Goal: Participate in discussion

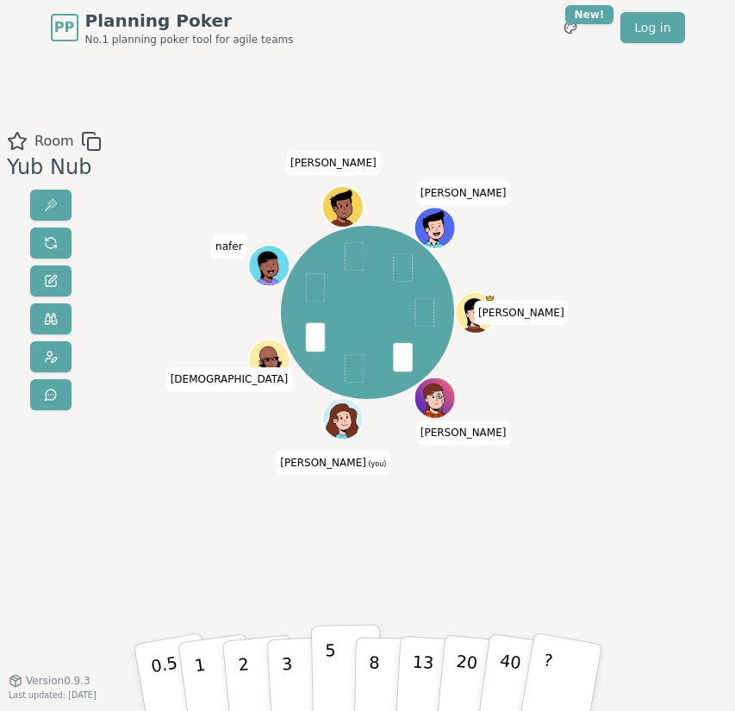
click at [333, 662] on p "5" at bounding box center [331, 677] width 12 height 76
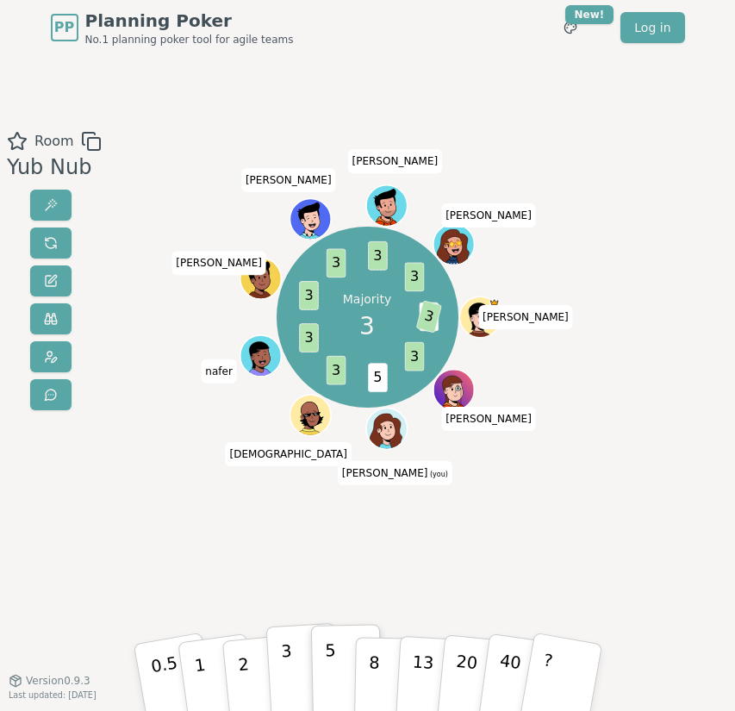
click at [284, 647] on p "3" at bounding box center [287, 678] width 15 height 77
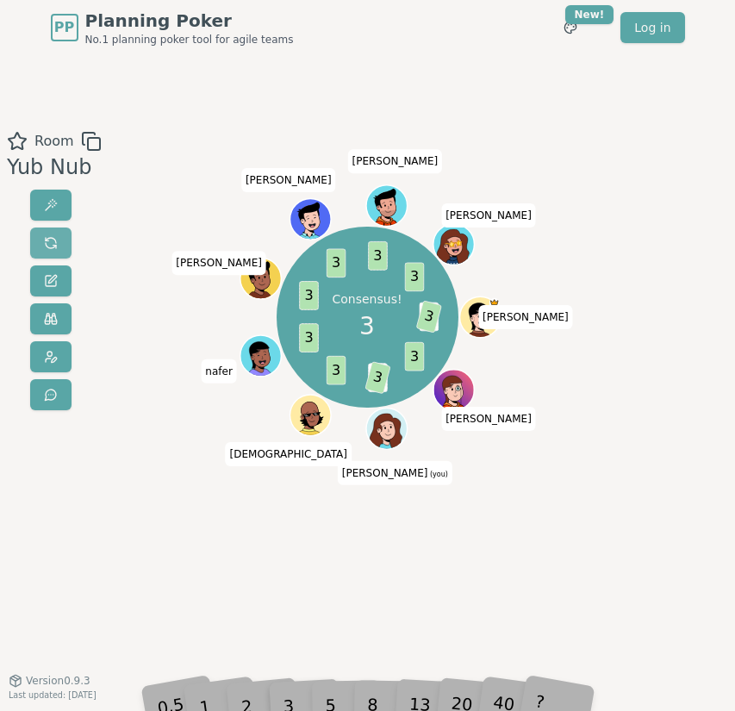
click at [40, 246] on button at bounding box center [50, 243] width 41 height 31
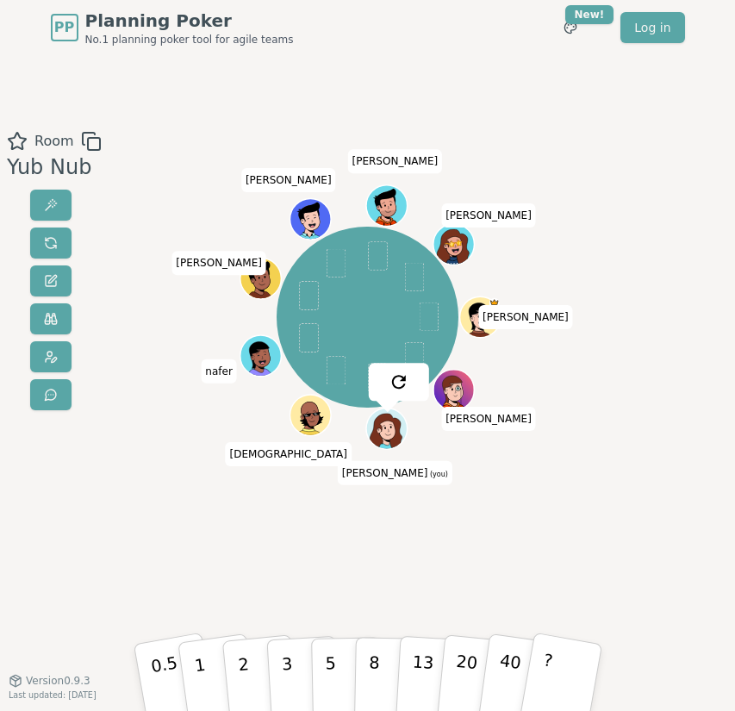
click at [228, 511] on div "[PERSON_NAME] [PERSON_NAME] (you) [PERSON_NAME] [PERSON_NAME]" at bounding box center [367, 368] width 391 height 474
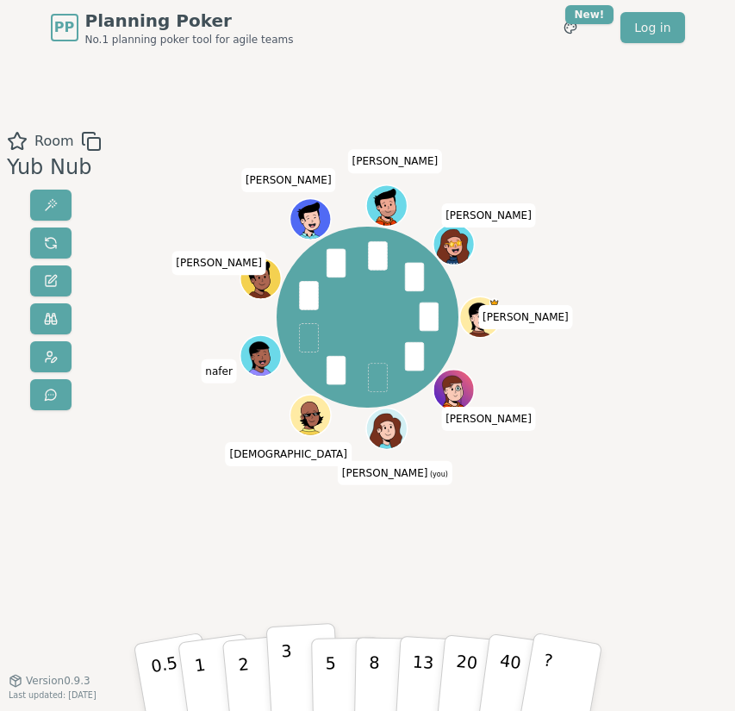
click at [302, 663] on button "3" at bounding box center [303, 676] width 75 height 107
click at [328, 660] on p "5" at bounding box center [331, 677] width 12 height 76
click at [280, 660] on button "3" at bounding box center [303, 676] width 75 height 107
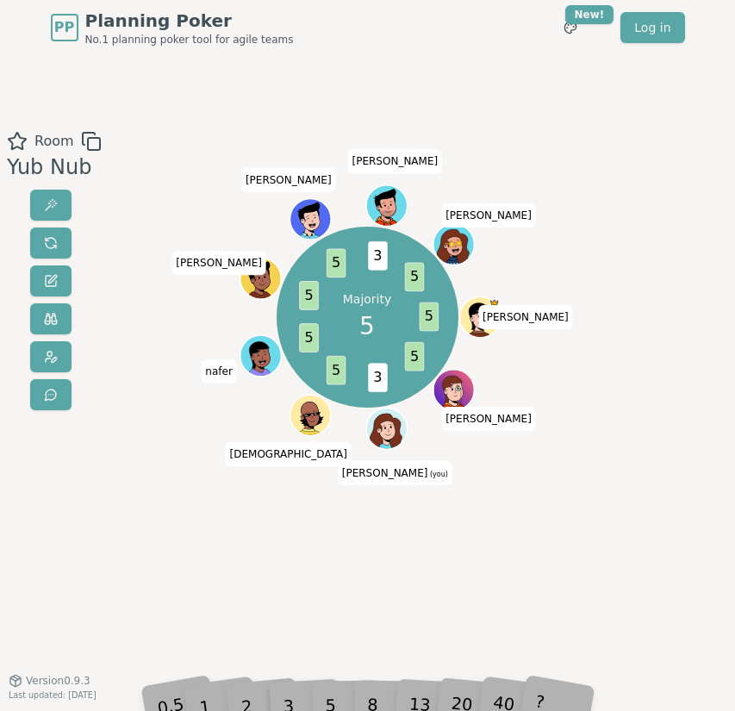
click at [321, 622] on div "Room Yub Nub Majority 5 5 5 3 5 5 5 5 3 5 [PERSON_NAME] [PERSON_NAME] (you) [PE…" at bounding box center [367, 367] width 735 height 625
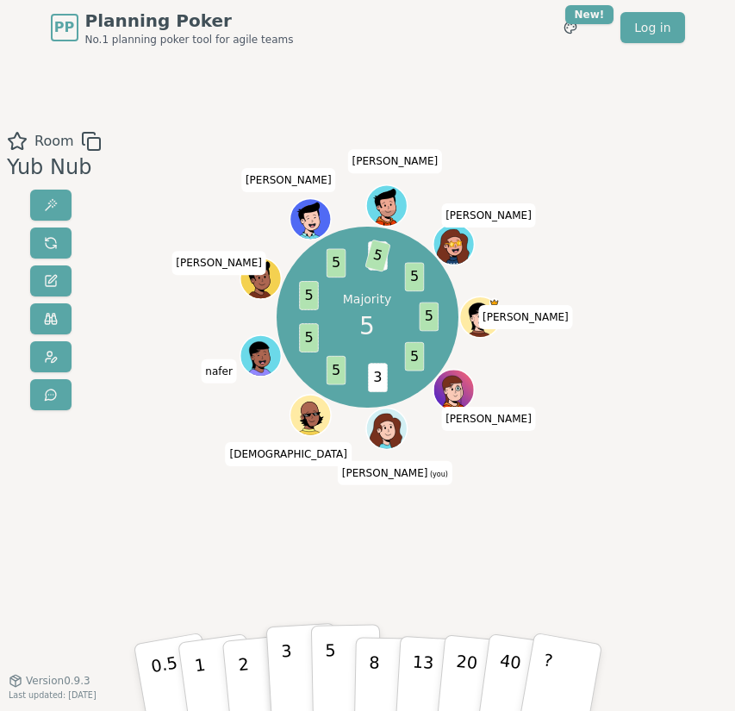
click at [334, 677] on p "5" at bounding box center [331, 677] width 12 height 76
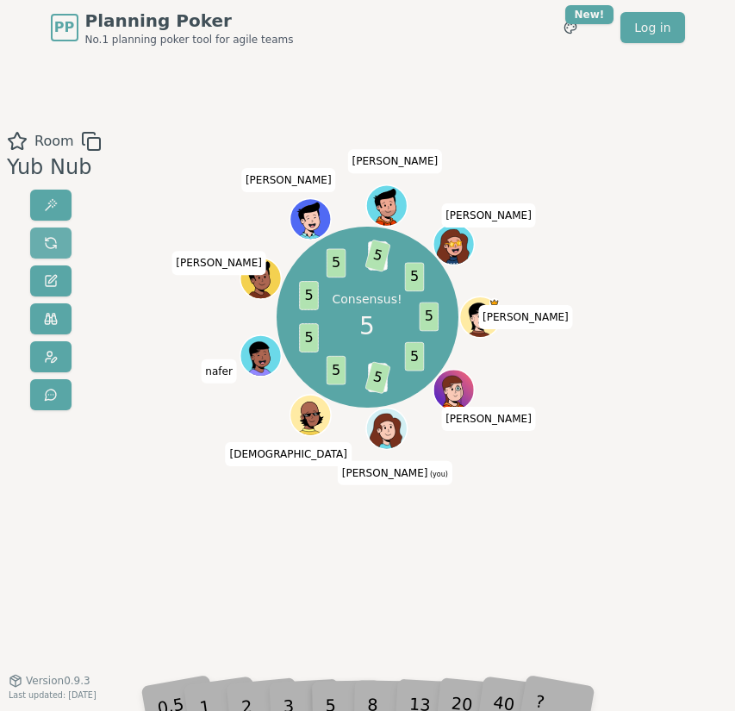
click at [57, 242] on button at bounding box center [50, 243] width 41 height 31
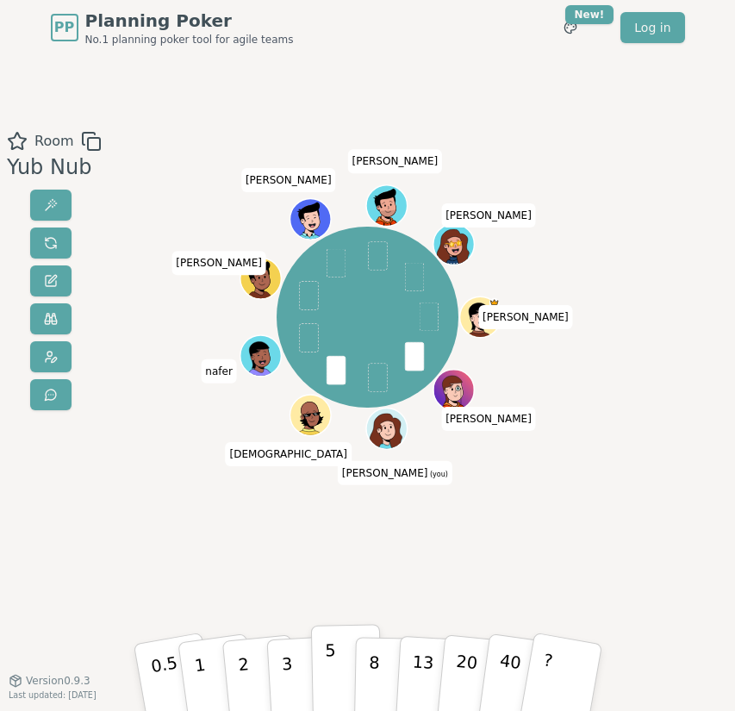
click at [328, 661] on p "5" at bounding box center [331, 677] width 12 height 76
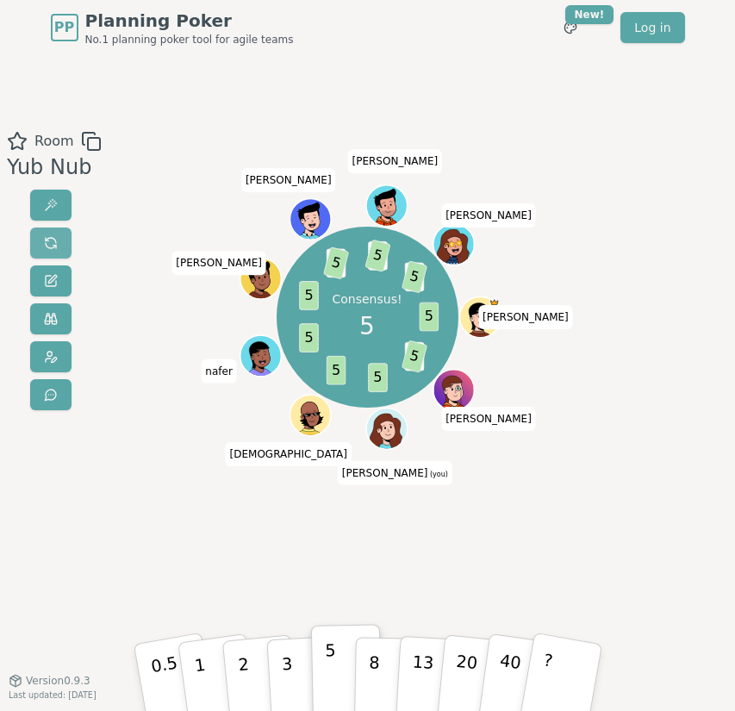
click at [59, 247] on button at bounding box center [50, 243] width 41 height 31
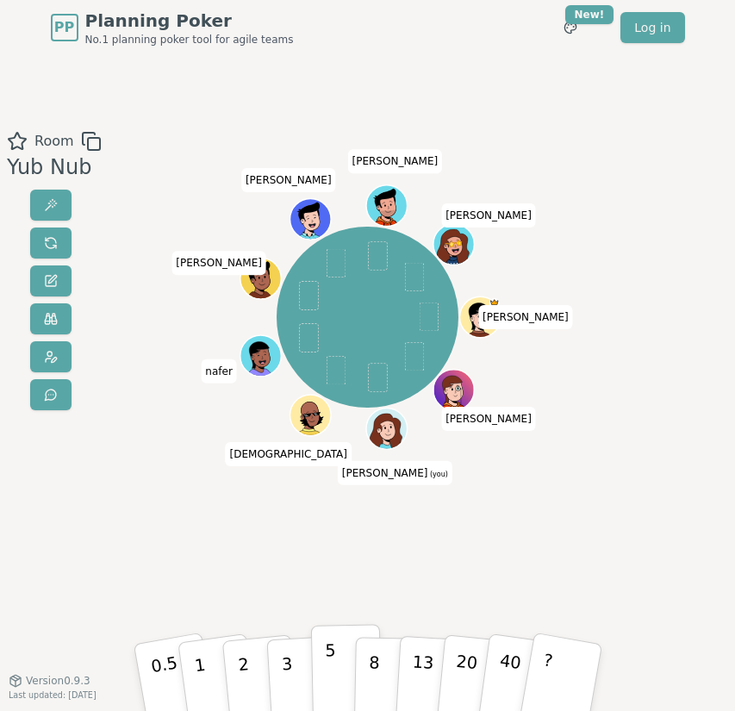
click at [329, 671] on p "5" at bounding box center [331, 677] width 12 height 76
click at [276, 654] on button "3" at bounding box center [303, 676] width 75 height 107
click at [317, 664] on button "5" at bounding box center [345, 676] width 71 height 105
